Goal: Task Accomplishment & Management: Use online tool/utility

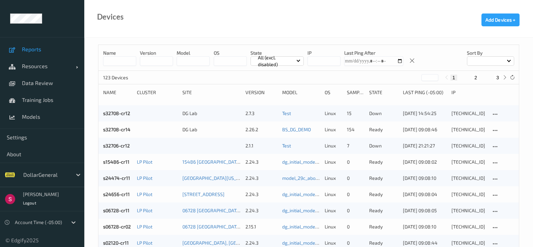
click at [37, 52] on span "Reports" at bounding box center [50, 49] width 56 height 7
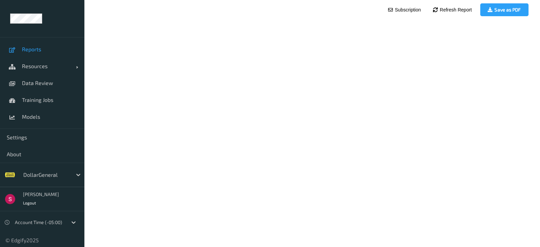
scroll to position [13, 0]
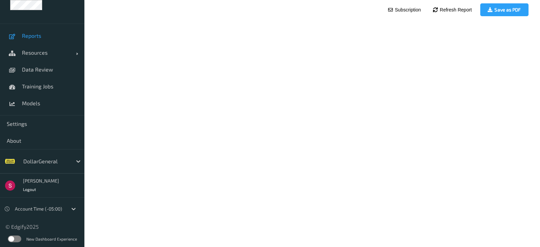
click at [14, 237] on label at bounding box center [14, 238] width 13 height 7
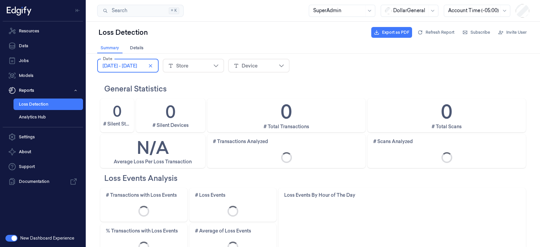
click at [137, 65] on span "February 3, 2025 - February 9, 2025" at bounding box center [120, 65] width 34 height 7
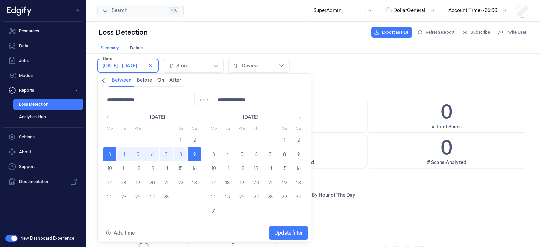
click at [300, 116] on icon "button" at bounding box center [299, 117] width 5 height 5
click at [301, 116] on icon "button" at bounding box center [299, 117] width 5 height 5
click at [106, 116] on icon "button" at bounding box center [108, 117] width 5 height 5
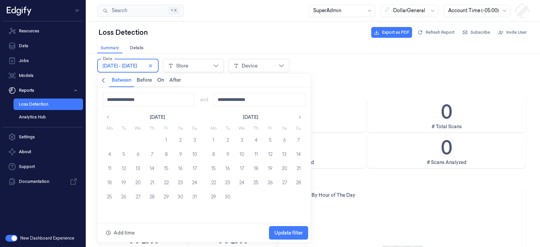
click at [106, 116] on icon "button" at bounding box center [108, 117] width 5 height 5
click at [298, 184] on button "27" at bounding box center [298, 182] width 13 height 13
click at [296, 116] on button "button" at bounding box center [299, 117] width 11 height 11
click at [183, 141] on button "2" at bounding box center [180, 139] width 13 height 13
type input "**********"
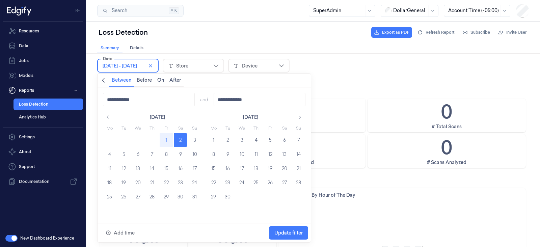
type input "**********"
click at [292, 233] on span "Update filter" at bounding box center [288, 232] width 28 height 5
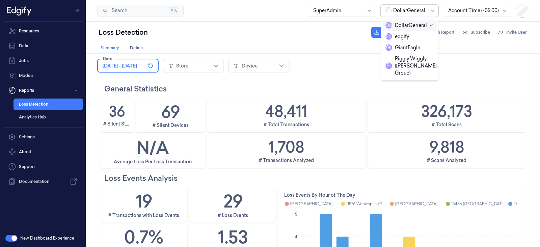
click at [413, 8] on div at bounding box center [410, 10] width 34 height 7
click at [408, 48] on div "GiantEagle" at bounding box center [402, 47] width 35 height 7
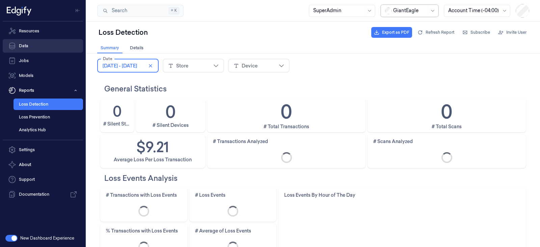
click at [40, 46] on link "Data" at bounding box center [43, 45] width 80 height 13
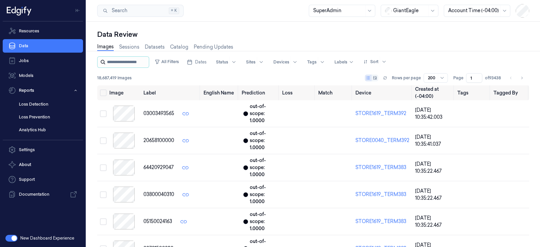
click at [122, 62] on input "string" at bounding box center [127, 62] width 40 height 11
paste input "**********"
type input "**********"
click at [10, 235] on button "button" at bounding box center [11, 238] width 12 height 7
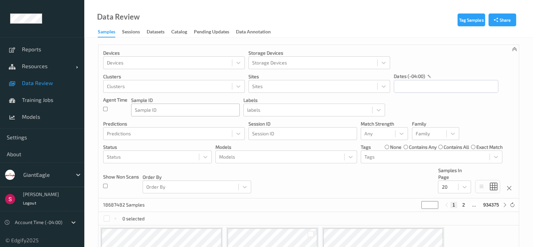
click at [161, 113] on div "Sample ID" at bounding box center [186, 110] width 108 height 11
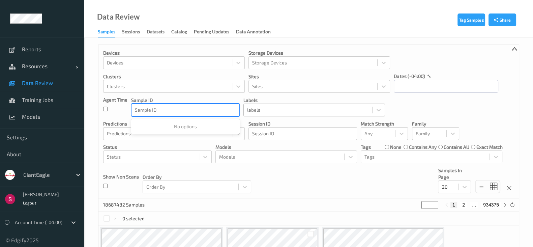
click at [301, 109] on div at bounding box center [308, 110] width 122 height 8
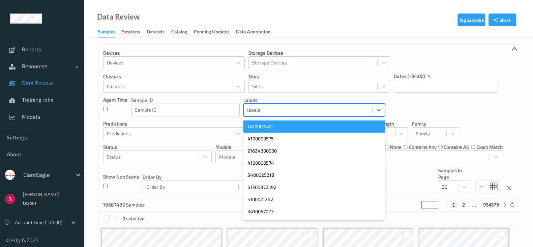
paste input "1202651122"
type input "1202651122"
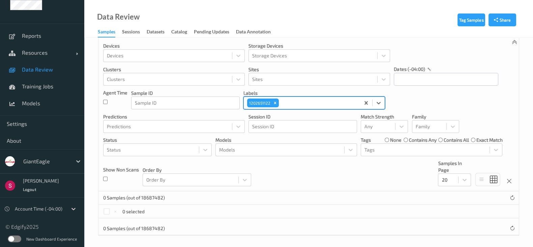
scroll to position [9, 0]
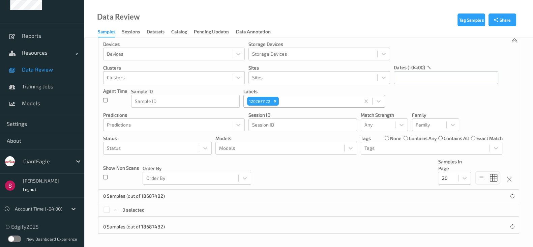
click at [274, 100] on icon "Remove 1202651122" at bounding box center [275, 101] width 5 height 5
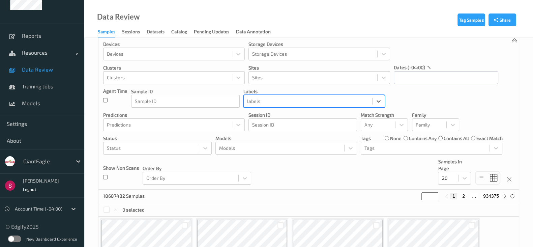
click at [274, 99] on div at bounding box center [308, 101] width 122 height 8
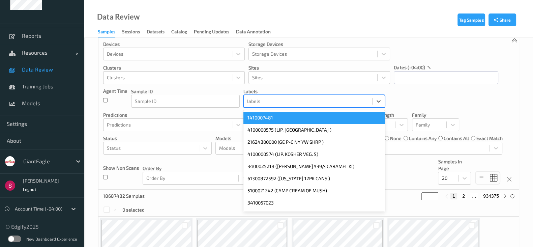
paste input "1202734088"
type input "1202734088"
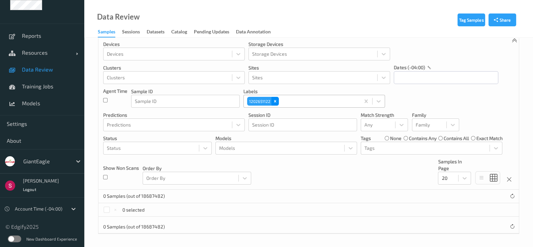
click at [275, 99] on icon "Remove 1202651122" at bounding box center [275, 101] width 5 height 5
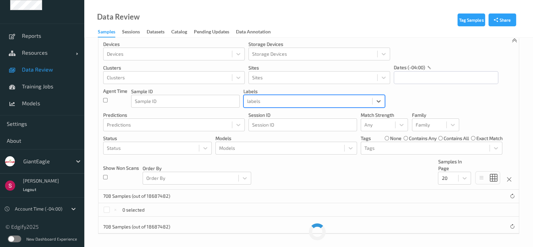
click at [275, 99] on div at bounding box center [308, 101] width 122 height 8
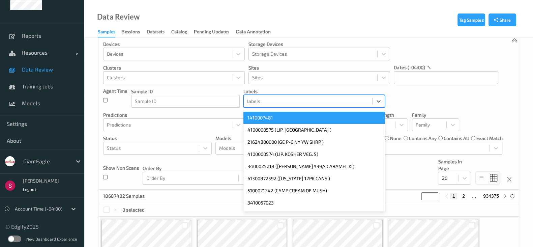
paste input "2087299"
type input "2087299"
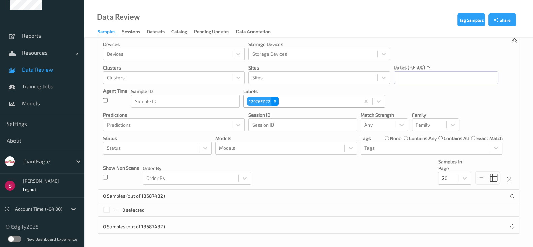
click at [278, 101] on div "Remove 1202651122" at bounding box center [274, 101] width 7 height 9
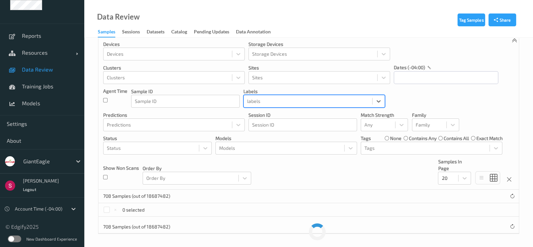
click at [278, 100] on div at bounding box center [308, 101] width 122 height 8
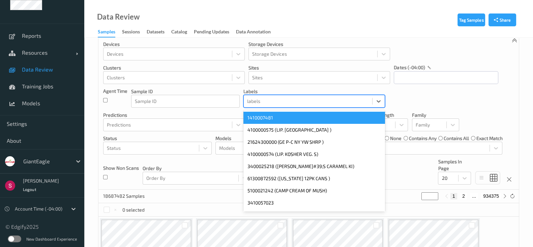
paste input "283653270"
type input "283653270"
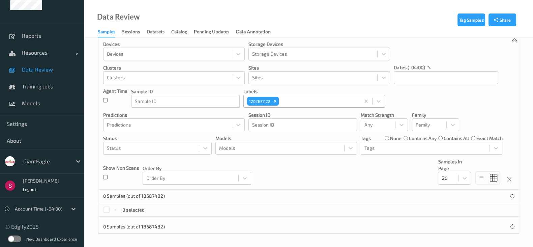
click at [295, 100] on div at bounding box center [318, 101] width 77 height 8
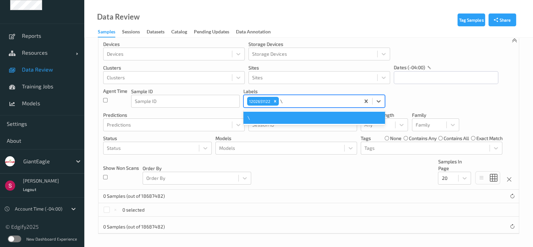
paste input "283653270"
click at [282, 98] on input "\283653270" at bounding box center [294, 101] width 28 height 7
type input "283653270"
click at [290, 115] on div "283653270" at bounding box center [315, 118] width 142 height 12
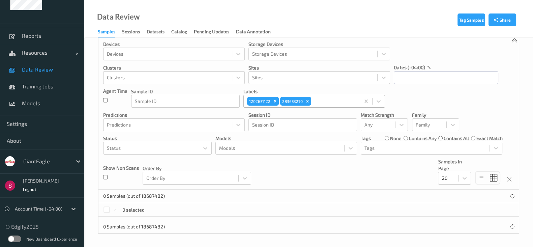
click at [329, 98] on div at bounding box center [335, 101] width 44 height 8
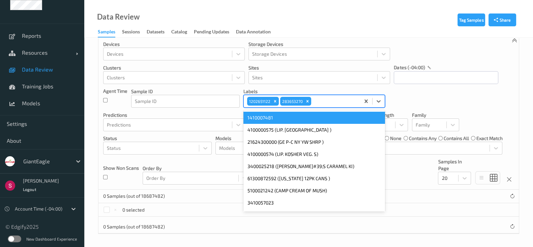
paste input "215681536"
type input "215681536"
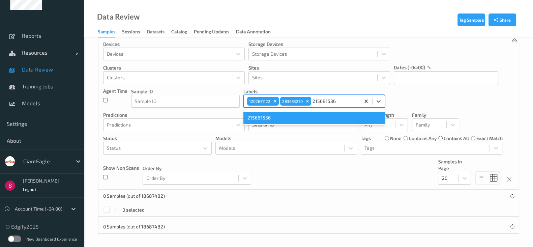
click at [317, 115] on div "215681536" at bounding box center [315, 118] width 142 height 12
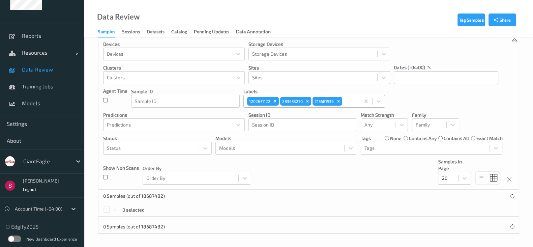
drag, startPoint x: 352, startPoint y: 106, endPoint x: 352, endPoint y: 102, distance: 4.0
click at [352, 106] on div "1202651122 283653270 215681536" at bounding box center [302, 100] width 116 height 11
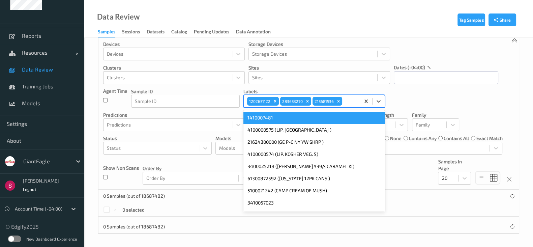
paste input "1202675450"
type input "1202675450"
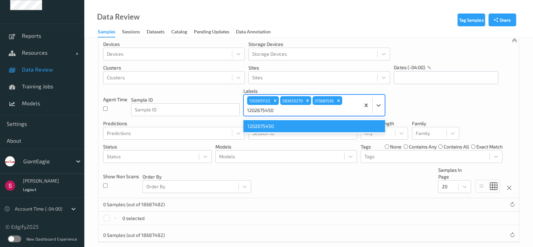
click at [264, 124] on div "1202675450" at bounding box center [315, 126] width 142 height 12
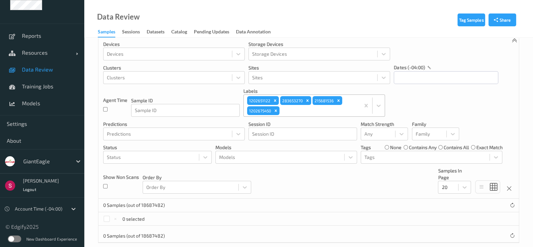
click at [317, 110] on div at bounding box center [319, 111] width 76 height 8
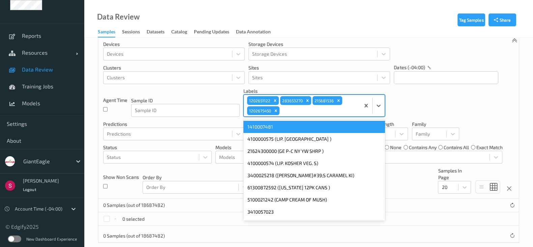
paste input "1202675937"
type input "1202675937"
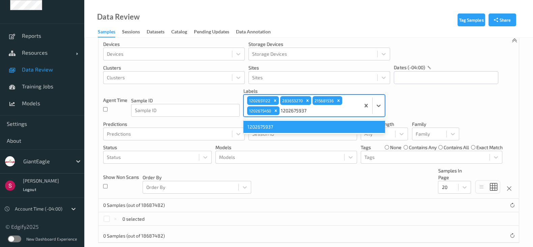
click at [292, 128] on div "1202675937" at bounding box center [315, 127] width 142 height 12
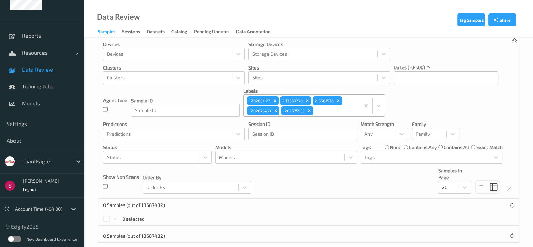
click at [325, 109] on div at bounding box center [336, 111] width 42 height 8
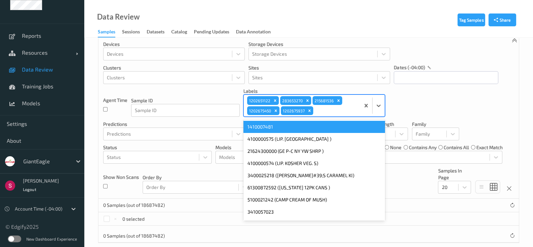
paste input "214502151"
type input "214502151"
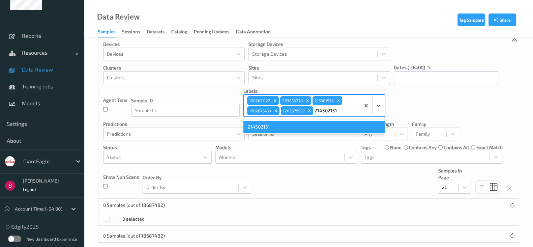
click at [322, 126] on div "214502151" at bounding box center [315, 127] width 142 height 12
